Goal: Task Accomplishment & Management: Manage account settings

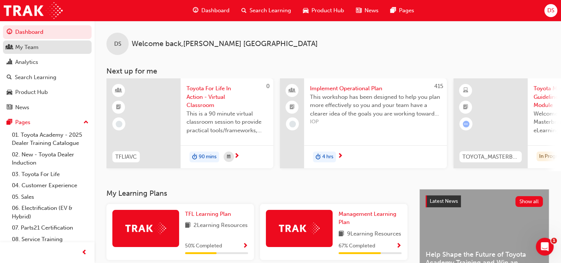
click at [40, 51] on div "My Team" at bounding box center [47, 47] width 81 height 9
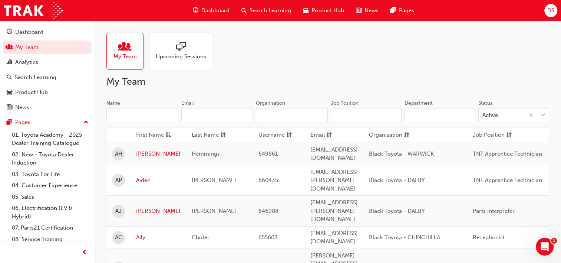
click at [131, 119] on input "Name" at bounding box center [142, 115] width 72 height 14
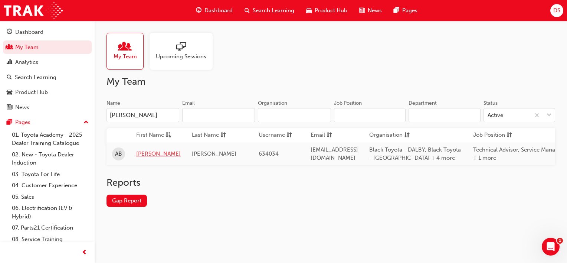
type input "[PERSON_NAME]"
click at [142, 152] on link "[PERSON_NAME]" at bounding box center [158, 153] width 45 height 9
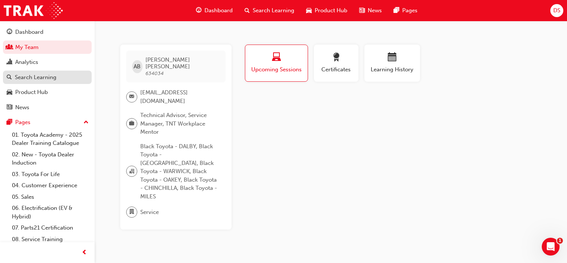
click at [55, 77] on div "Search Learning" at bounding box center [36, 77] width 42 height 9
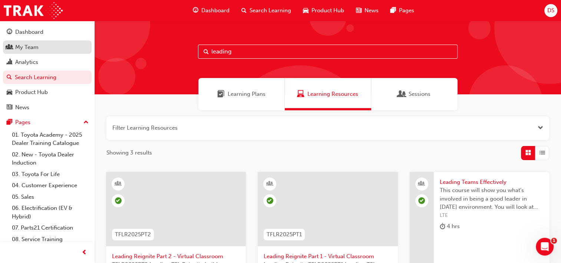
click at [49, 49] on div "My Team" at bounding box center [47, 47] width 81 height 9
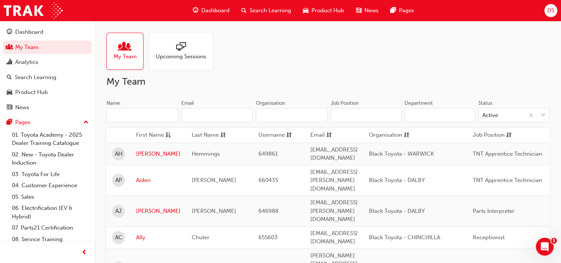
click at [145, 118] on input "Name" at bounding box center [142, 115] width 72 height 14
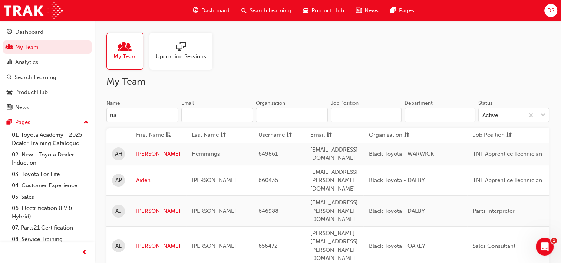
type input "n"
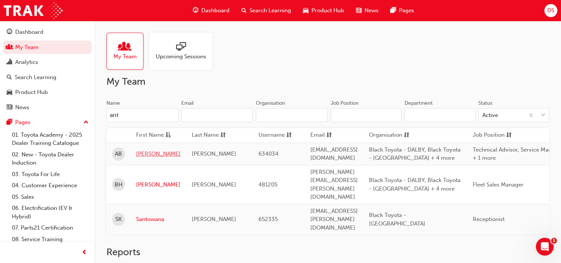
type input "ant"
click at [145, 155] on link "[PERSON_NAME]" at bounding box center [158, 153] width 45 height 9
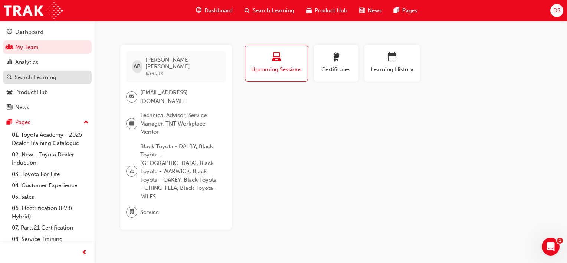
click at [46, 77] on div "Search Learning" at bounding box center [36, 77] width 42 height 9
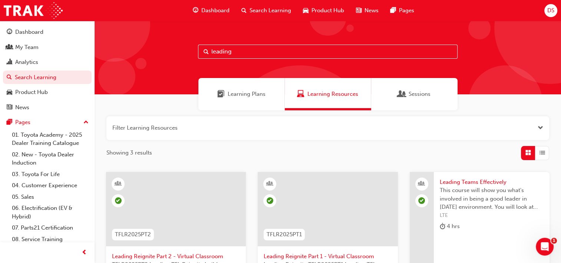
click at [157, 251] on div at bounding box center [176, 215] width 128 height 74
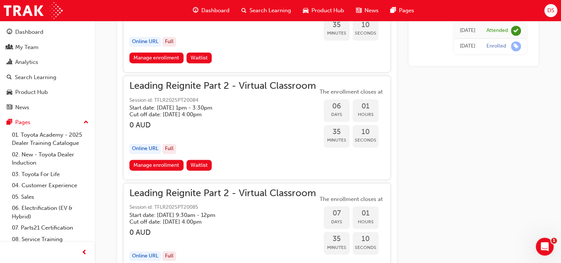
scroll to position [1107, 0]
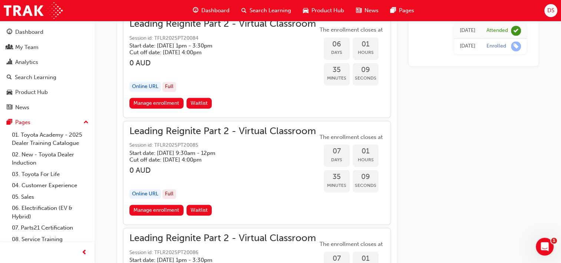
drag, startPoint x: 559, startPoint y: 105, endPoint x: 558, endPoint y: 111, distance: 6.4
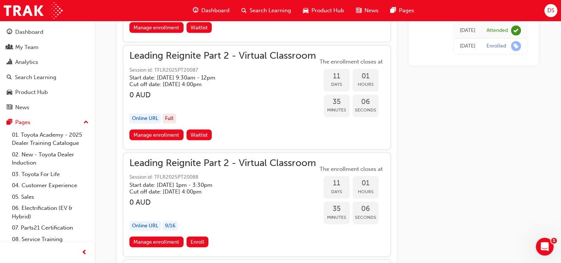
scroll to position [1707, 0]
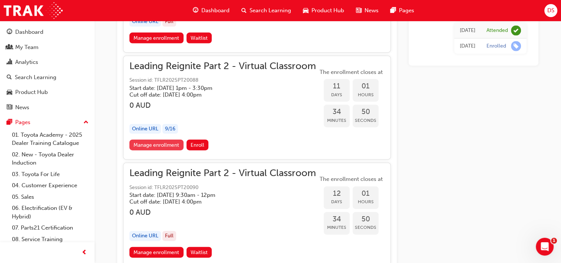
click at [159, 140] on link "Manage enrollment" at bounding box center [156, 144] width 54 height 11
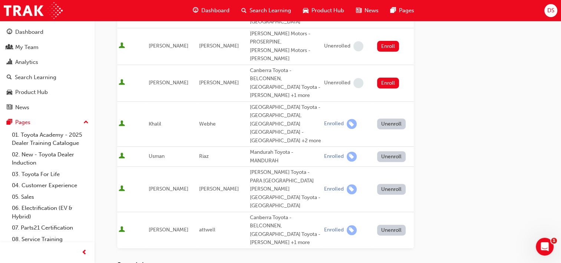
scroll to position [264, 0]
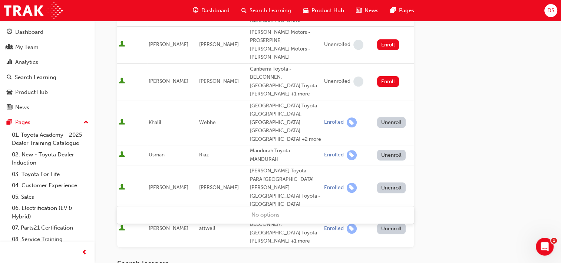
type input "[PERSON_NAME]"
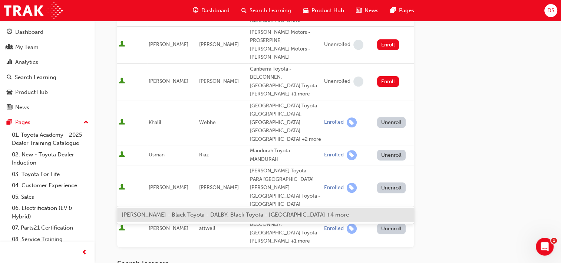
click at [151, 214] on span "[PERSON_NAME] - Black Toyota - DALBY, Black Toyota - [GEOGRAPHIC_DATA] +4 more" at bounding box center [235, 214] width 227 height 7
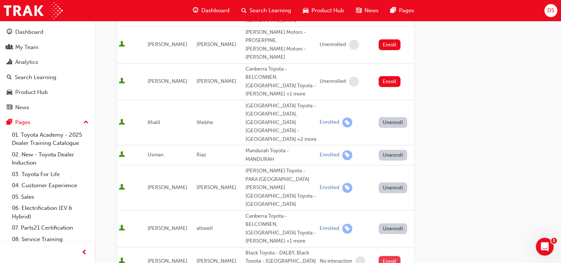
click at [385, 256] on button "Enroll" at bounding box center [390, 261] width 22 height 11
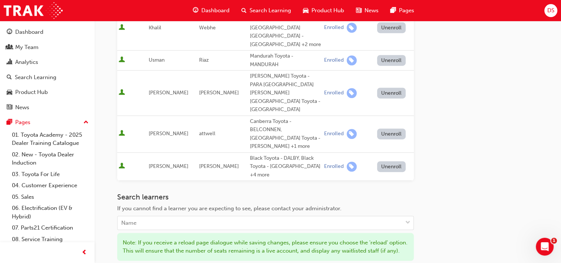
scroll to position [378, 0]
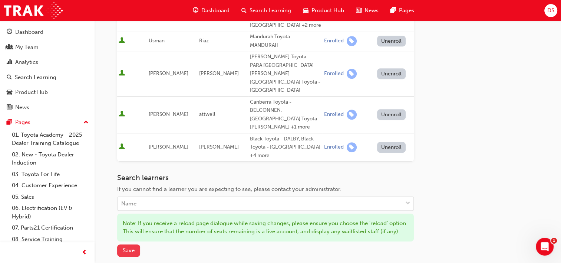
click at [134, 244] on button "Save" at bounding box center [128, 250] width 23 height 12
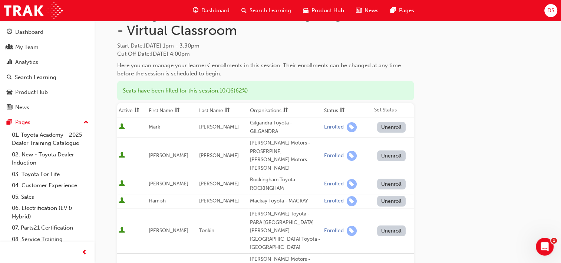
scroll to position [0, 0]
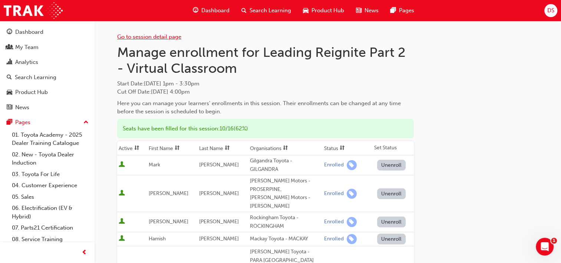
click at [162, 39] on link "Go to session detail page" at bounding box center [149, 36] width 64 height 7
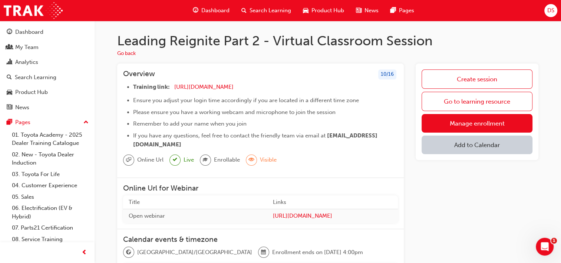
click at [440, 142] on button "Add to Calendar" at bounding box center [477, 144] width 111 height 19
click at [466, 180] on div "Office 365" at bounding box center [468, 181] width 27 height 9
click at [523, 148] on span "plus-icon" at bounding box center [524, 146] width 6 height 7
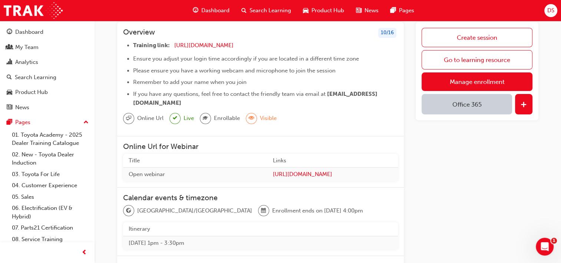
scroll to position [46, 0]
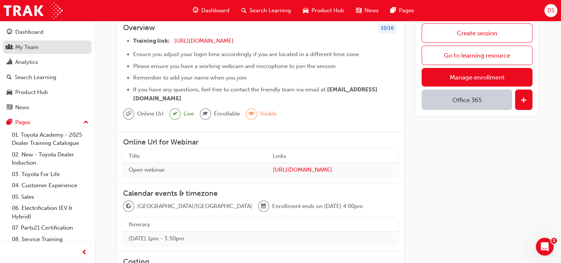
click at [30, 47] on div "My Team" at bounding box center [26, 47] width 23 height 9
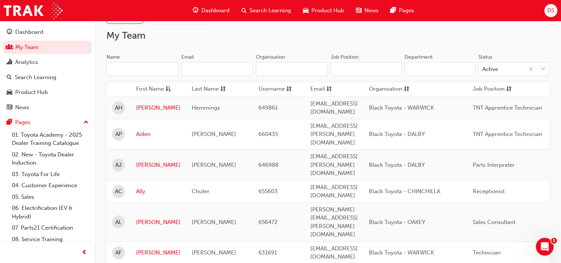
click at [136, 73] on input "Name" at bounding box center [142, 69] width 72 height 14
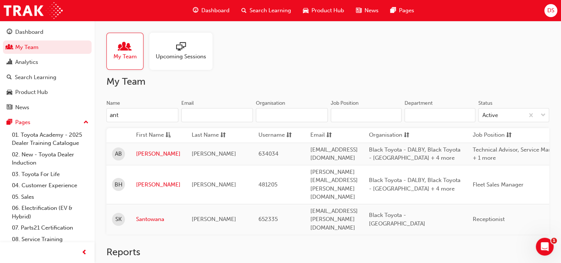
type input "ant"
click at [147, 148] on td "[PERSON_NAME]" at bounding box center [159, 153] width 56 height 22
click at [146, 152] on link "[PERSON_NAME]" at bounding box center [158, 153] width 45 height 9
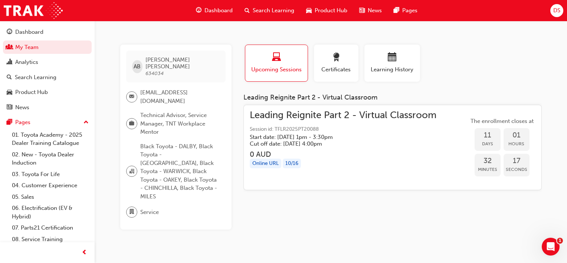
click at [271, 113] on span "Leading Reignite Part 2 - Virtual Classroom" at bounding box center [343, 115] width 187 height 9
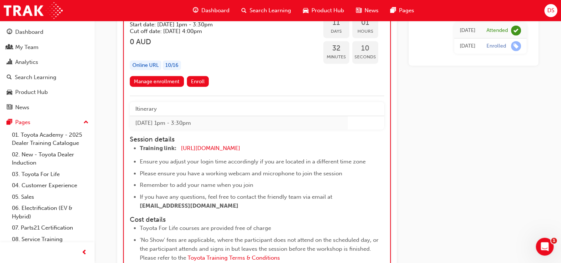
scroll to position [1808, 0]
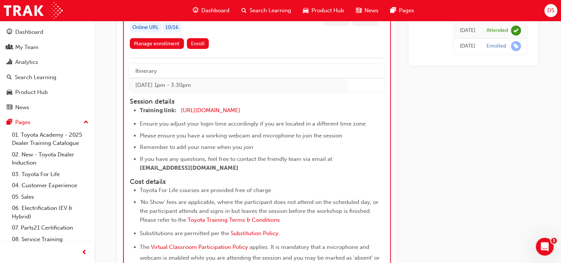
drag, startPoint x: 237, startPoint y: 162, endPoint x: 130, endPoint y: 96, distance: 125.5
click at [130, 98] on div "Session details Training link: [URL][DOMAIN_NAME] ​ Ensure you adjust your logi…" at bounding box center [250, 135] width 241 height 75
copy div "Session details Training link: [URL][DOMAIN_NAME] ​ Ensure you adjust your logi…"
click at [79, 48] on div "My Team" at bounding box center [47, 47] width 81 height 9
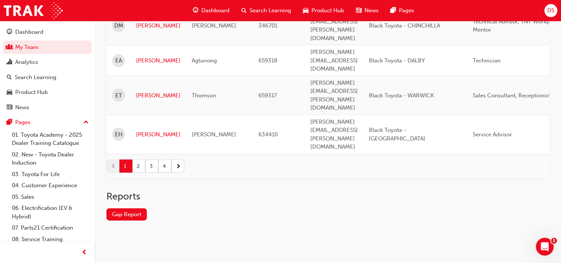
scroll to position [963, 0]
